Goal: Task Accomplishment & Management: Use online tool/utility

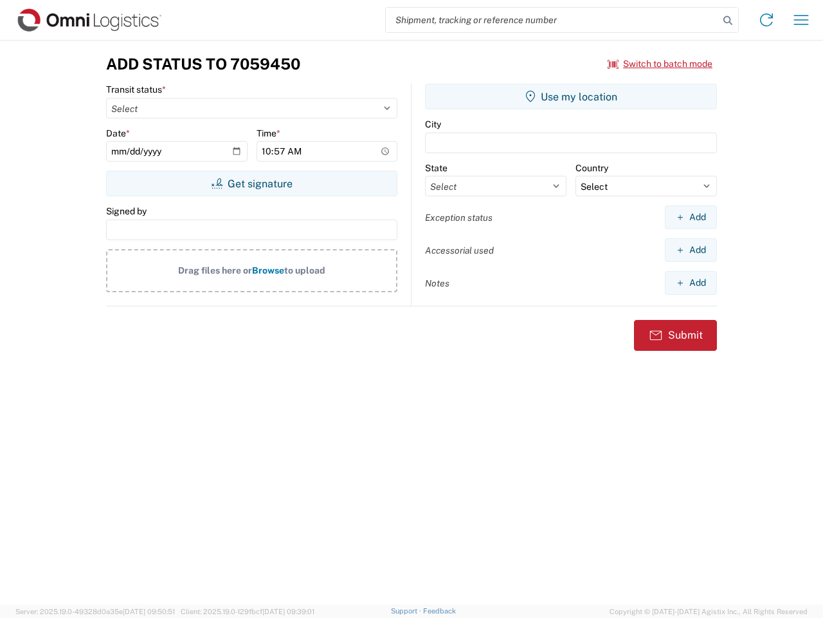
click at [553, 20] on input "search" at bounding box center [552, 20] width 333 height 24
click at [728, 21] on icon at bounding box center [728, 21] width 18 height 18
click at [767, 20] on icon at bounding box center [767, 20] width 21 height 21
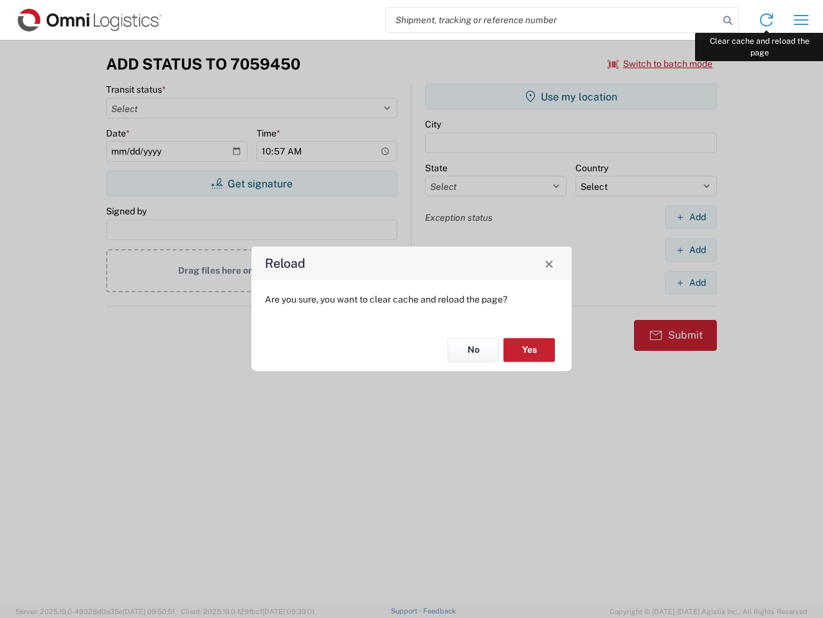
click at [802, 20] on div "Reload Are you sure, you want to clear cache and reload the page? No Yes" at bounding box center [411, 309] width 823 height 618
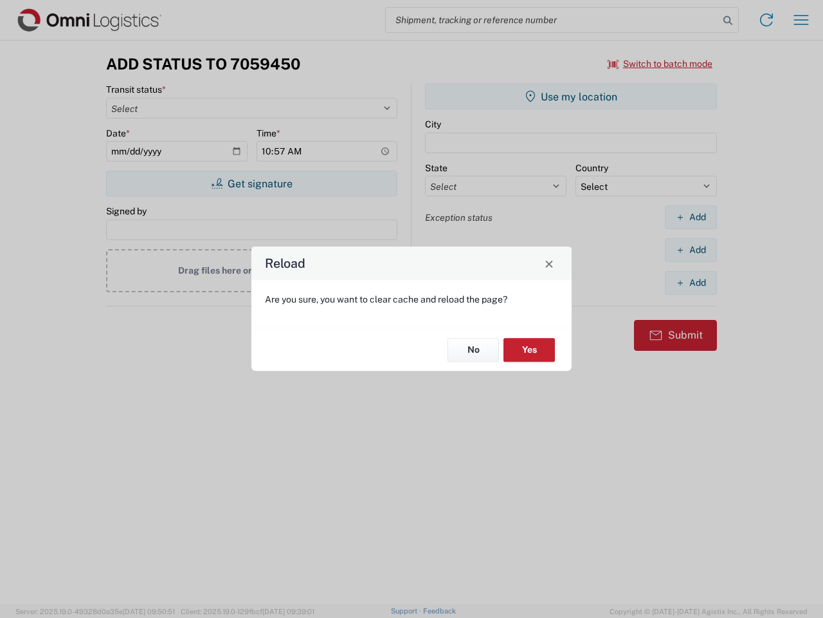
click at [661, 64] on div "Reload Are you sure, you want to clear cache and reload the page? No Yes" at bounding box center [411, 309] width 823 height 618
click at [252, 183] on div "Reload Are you sure, you want to clear cache and reload the page? No Yes" at bounding box center [411, 309] width 823 height 618
click at [571, 96] on div "Reload Are you sure, you want to clear cache and reload the page? No Yes" at bounding box center [411, 309] width 823 height 618
click at [691, 217] on div "Reload Are you sure, you want to clear cache and reload the page? No Yes" at bounding box center [411, 309] width 823 height 618
click at [691, 250] on div "Reload Are you sure, you want to clear cache and reload the page? No Yes" at bounding box center [411, 309] width 823 height 618
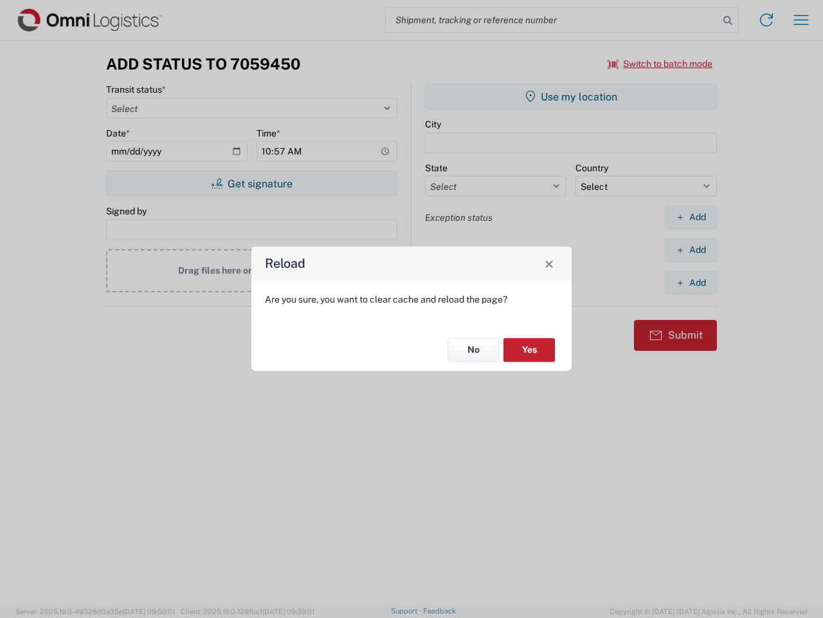
click at [691, 282] on div "Reload Are you sure, you want to clear cache and reload the page? No Yes" at bounding box center [411, 309] width 823 height 618
